Goal: Find specific page/section: Find specific page/section

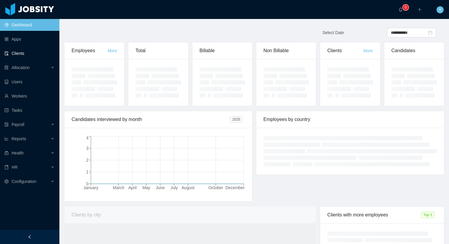
click at [27, 57] on link "Clients" at bounding box center [29, 53] width 50 height 12
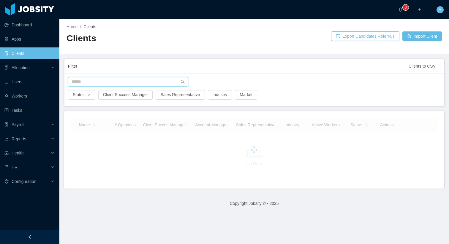
click at [75, 82] on input "text" at bounding box center [128, 81] width 120 height 9
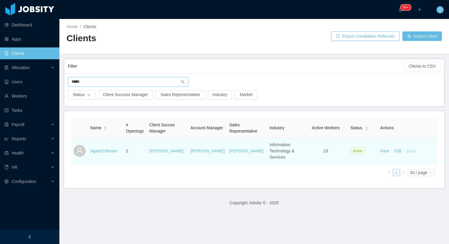
type input "*****"
click at [410, 150] on link "Docs" at bounding box center [410, 151] width 9 height 5
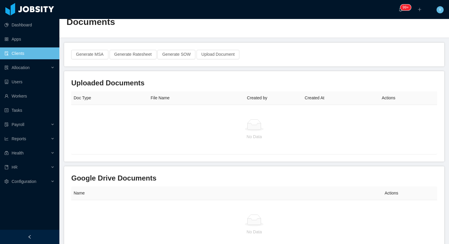
scroll to position [15, 0]
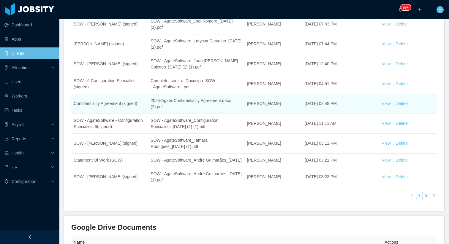
scroll to position [121, 0]
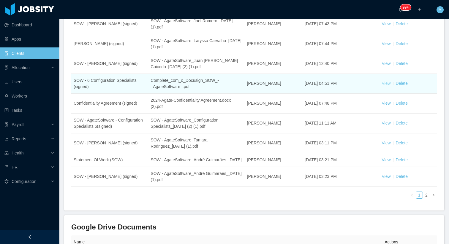
click at [389, 83] on link "View" at bounding box center [385, 83] width 9 height 5
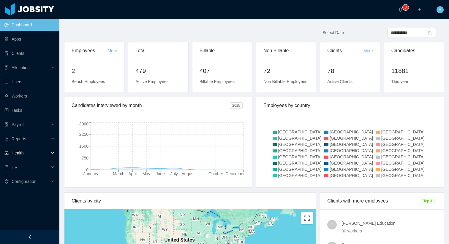
click at [32, 148] on div "Health" at bounding box center [29, 153] width 59 height 12
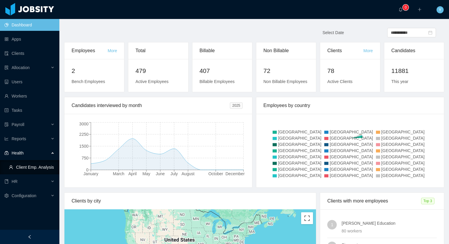
click at [25, 166] on link "Client Emp. Analysis" at bounding box center [32, 167] width 46 height 12
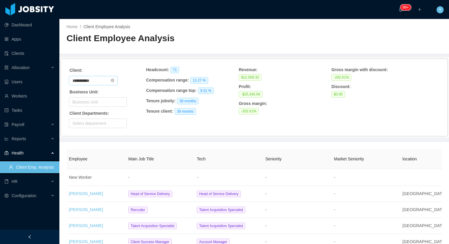
click at [111, 83] on input "**********" at bounding box center [93, 80] width 49 height 9
click at [114, 79] on icon "icon: close-circle" at bounding box center [113, 81] width 4 height 4
click at [107, 79] on input "text" at bounding box center [93, 80] width 49 height 9
click at [98, 99] on li "Glance Networks" at bounding box center [95, 101] width 53 height 9
type input "**********"
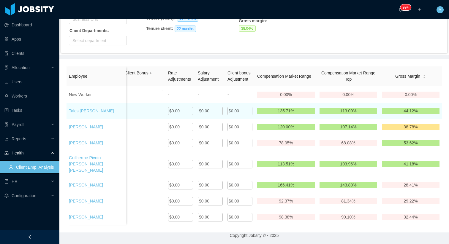
click at [183, 113] on div "$0.00" at bounding box center [180, 111] width 25 height 9
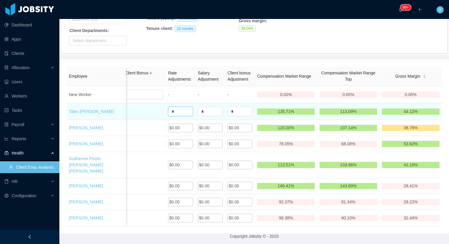
drag, startPoint x: 180, startPoint y: 115, endPoint x: 155, endPoint y: 115, distance: 24.6
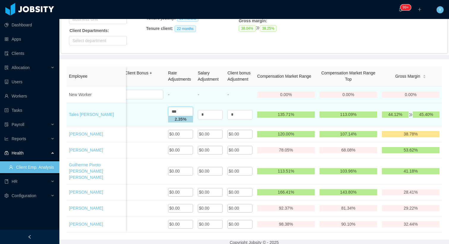
type input "***"
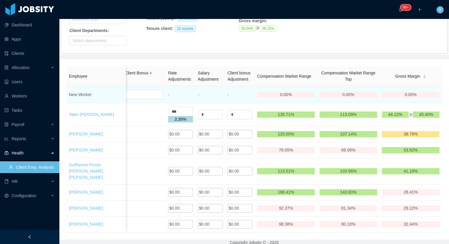
click at [211, 103] on td "-" at bounding box center [210, 94] width 30 height 17
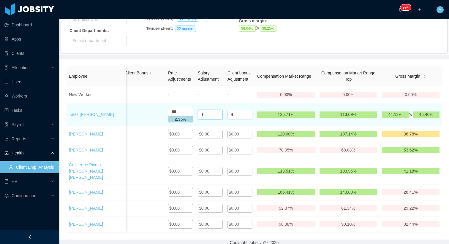
click at [209, 118] on input "*" at bounding box center [210, 114] width 25 height 9
click at [149, 124] on td "$4,750.00" at bounding box center [131, 114] width 69 height 23
click at [203, 116] on input "****" at bounding box center [210, 111] width 25 height 9
click at [145, 118] on div "$4,750.00" at bounding box center [131, 115] width 64 height 6
drag, startPoint x: 211, startPoint y: 114, endPoint x: 194, endPoint y: 114, distance: 17.2
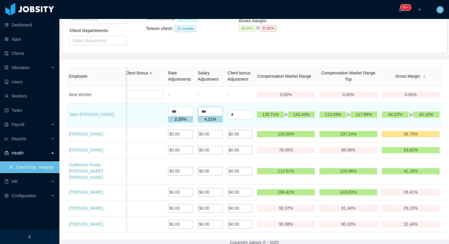
type input "*"
drag, startPoint x: 179, startPoint y: 114, endPoint x: 163, endPoint y: 116, distance: 16.5
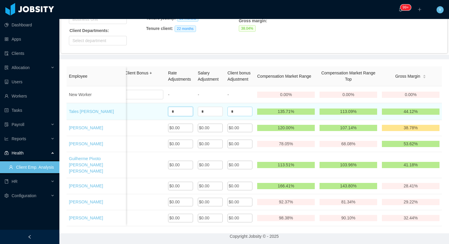
type input "*"
click at [236, 116] on input "*" at bounding box center [239, 111] width 25 height 9
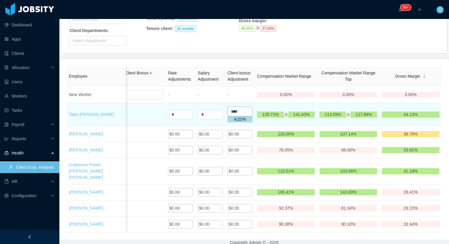
click at [234, 116] on input "****" at bounding box center [239, 111] width 25 height 9
click at [153, 124] on td "$4,750.00" at bounding box center [131, 114] width 69 height 23
drag, startPoint x: 238, startPoint y: 118, endPoint x: 227, endPoint y: 118, distance: 10.4
click at [227, 116] on input "***" at bounding box center [239, 111] width 25 height 9
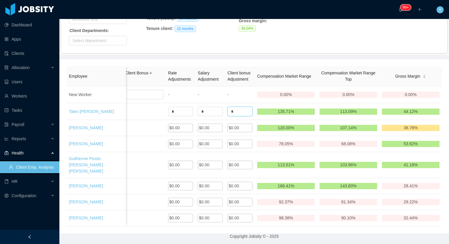
type input "*"
click at [42, 64] on div "Allocation" at bounding box center [29, 68] width 59 height 12
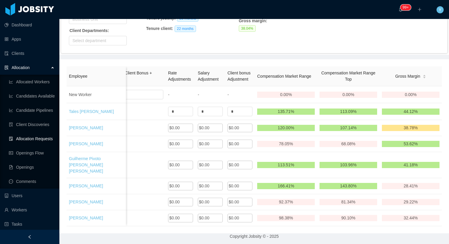
click at [30, 146] on ul "Allocated Workers Candidates Available Candidate Pipelines Client Discoveries A…" at bounding box center [29, 132] width 59 height 114
click at [24, 153] on link "Openings Flow" at bounding box center [32, 153] width 46 height 12
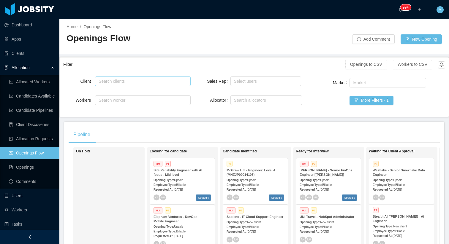
click at [148, 80] on div "Search clients" at bounding box center [141, 81] width 85 height 6
type input "******"
click at [144, 98] on ul "McGraw-Hill Education" at bounding box center [142, 93] width 95 height 12
click at [145, 96] on li "McGraw-Hill Education" at bounding box center [142, 92] width 95 height 9
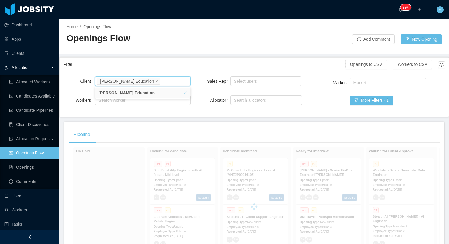
click at [249, 60] on div "Filter" at bounding box center [204, 64] width 282 height 11
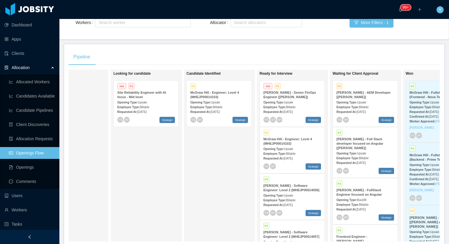
scroll to position [78, 0]
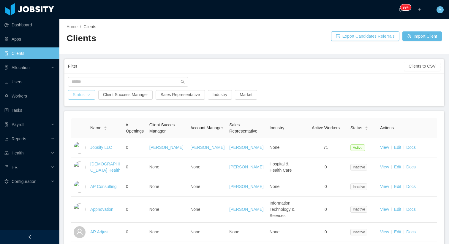
click at [84, 97] on button "Status" at bounding box center [81, 94] width 27 height 9
click at [85, 110] on li "Active" at bounding box center [82, 106] width 28 height 9
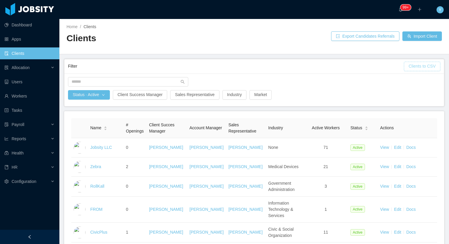
click at [432, 68] on button "Clients to CSV" at bounding box center [422, 66] width 37 height 9
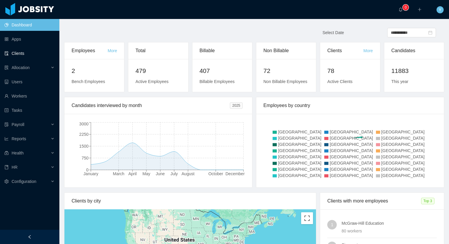
click at [20, 59] on link "Clients" at bounding box center [29, 53] width 50 height 12
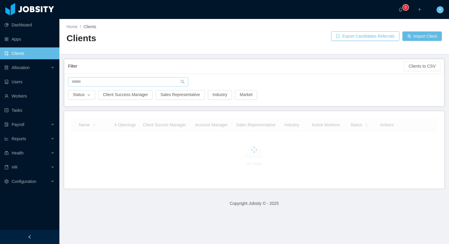
click at [100, 85] on div at bounding box center [254, 83] width 378 height 13
click at [100, 85] on input "text" at bounding box center [128, 81] width 120 height 9
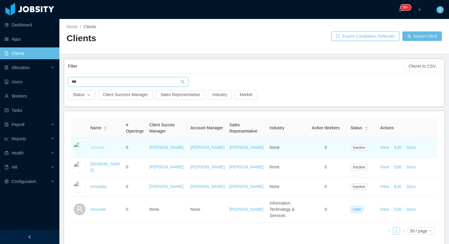
type input "***"
click at [100, 147] on link "Innroad" at bounding box center [97, 147] width 14 height 5
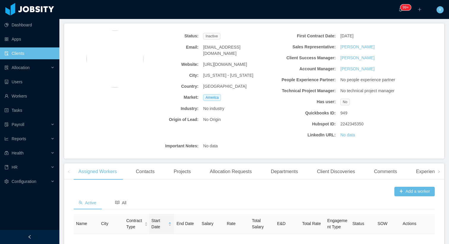
scroll to position [110, 0]
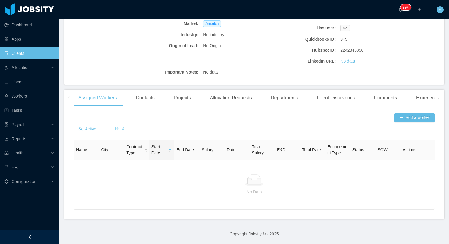
click at [128, 127] on div "All" at bounding box center [120, 129] width 21 height 13
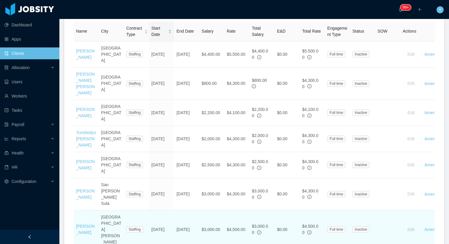
scroll to position [227, 0]
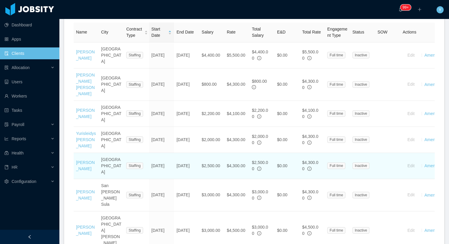
click at [94, 157] on td "[PERSON_NAME]" at bounding box center [86, 166] width 25 height 26
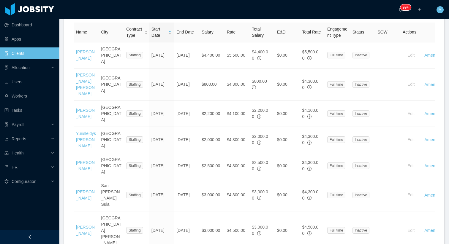
click at [45, 59] on ul "Dashboard Apps Clients Allocation Users Workers Tasks Payroll Reports Health HR…" at bounding box center [29, 103] width 59 height 171
click at [33, 67] on div "Allocation" at bounding box center [29, 68] width 59 height 12
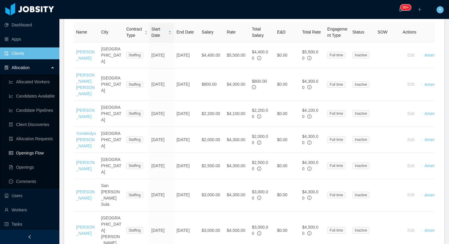
click at [28, 150] on link "Openings Flow" at bounding box center [32, 153] width 46 height 12
